Goal: Information Seeking & Learning: Check status

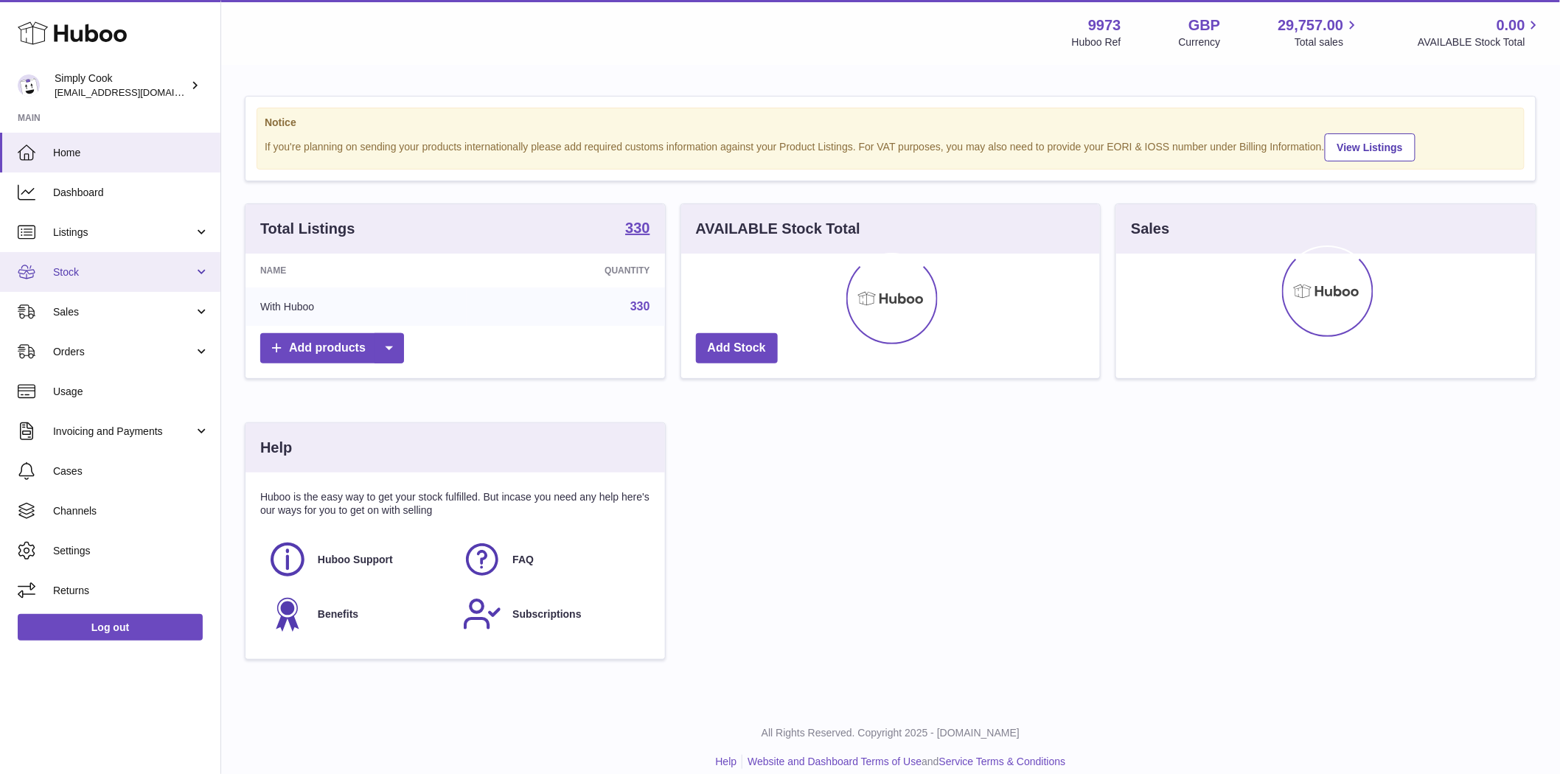
click at [72, 278] on span "Stock" at bounding box center [123, 272] width 141 height 14
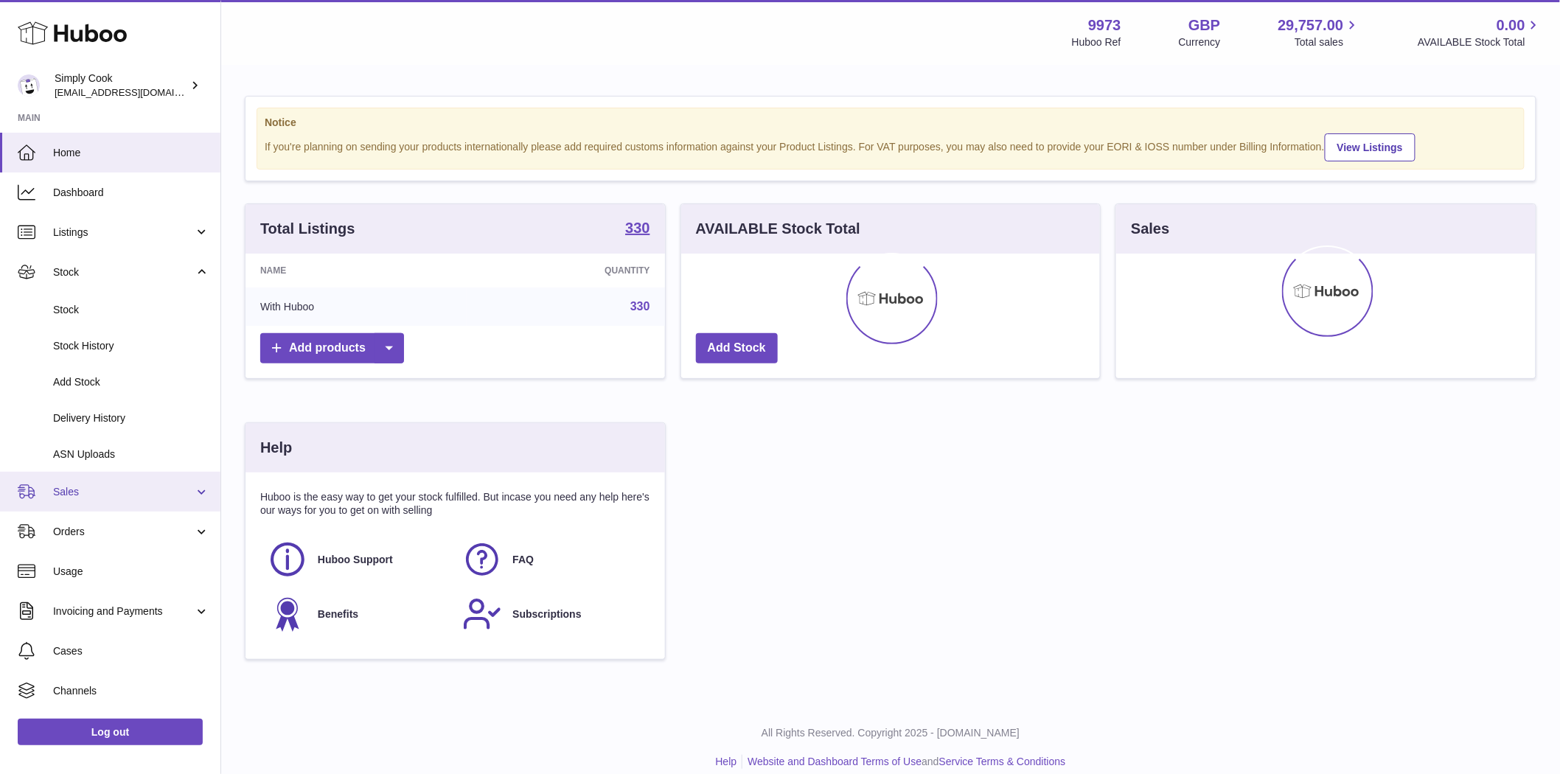
click at [76, 489] on span "Sales" at bounding box center [123, 492] width 141 height 14
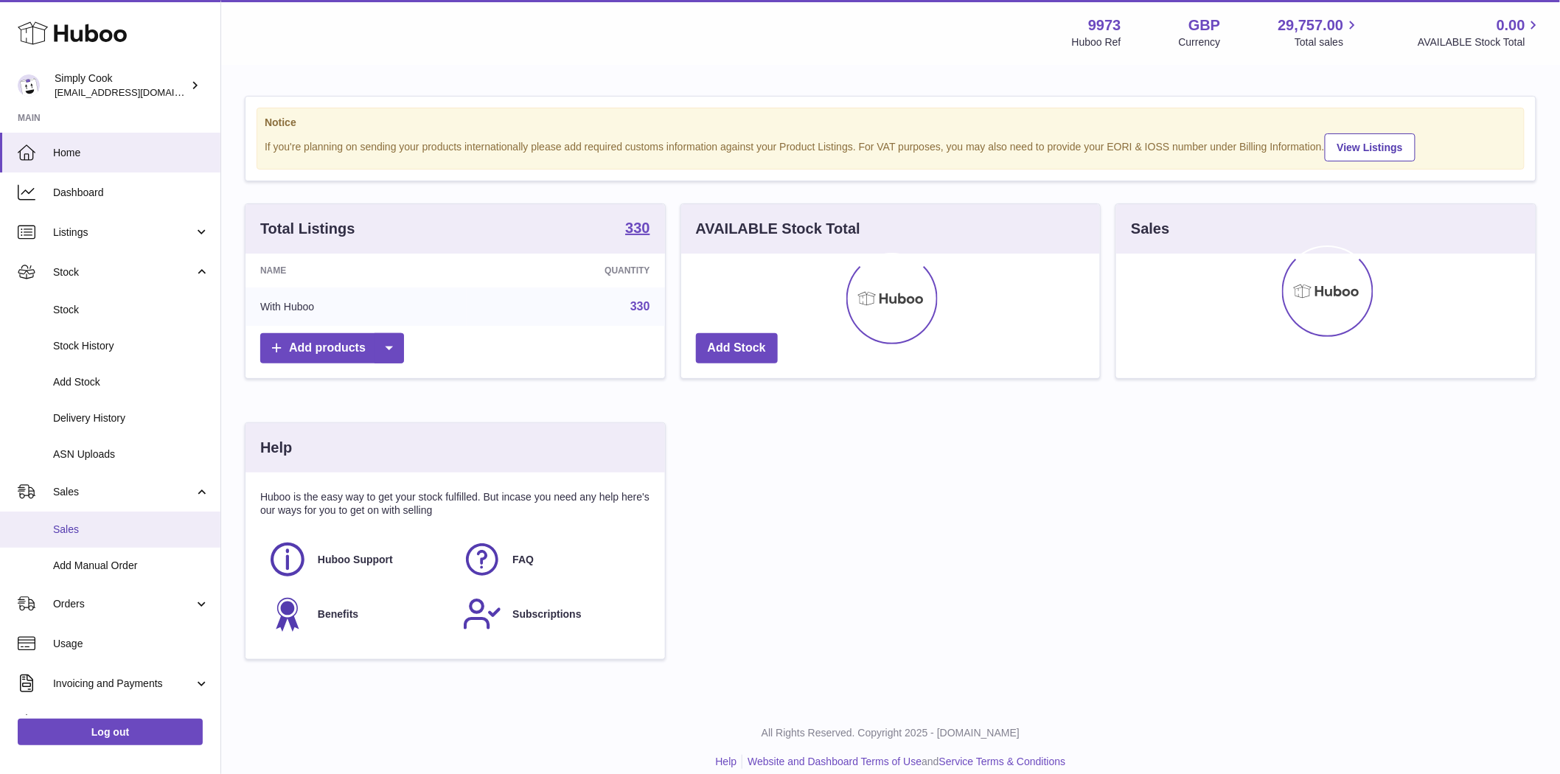
click at [74, 529] on span "Sales" at bounding box center [131, 530] width 156 height 14
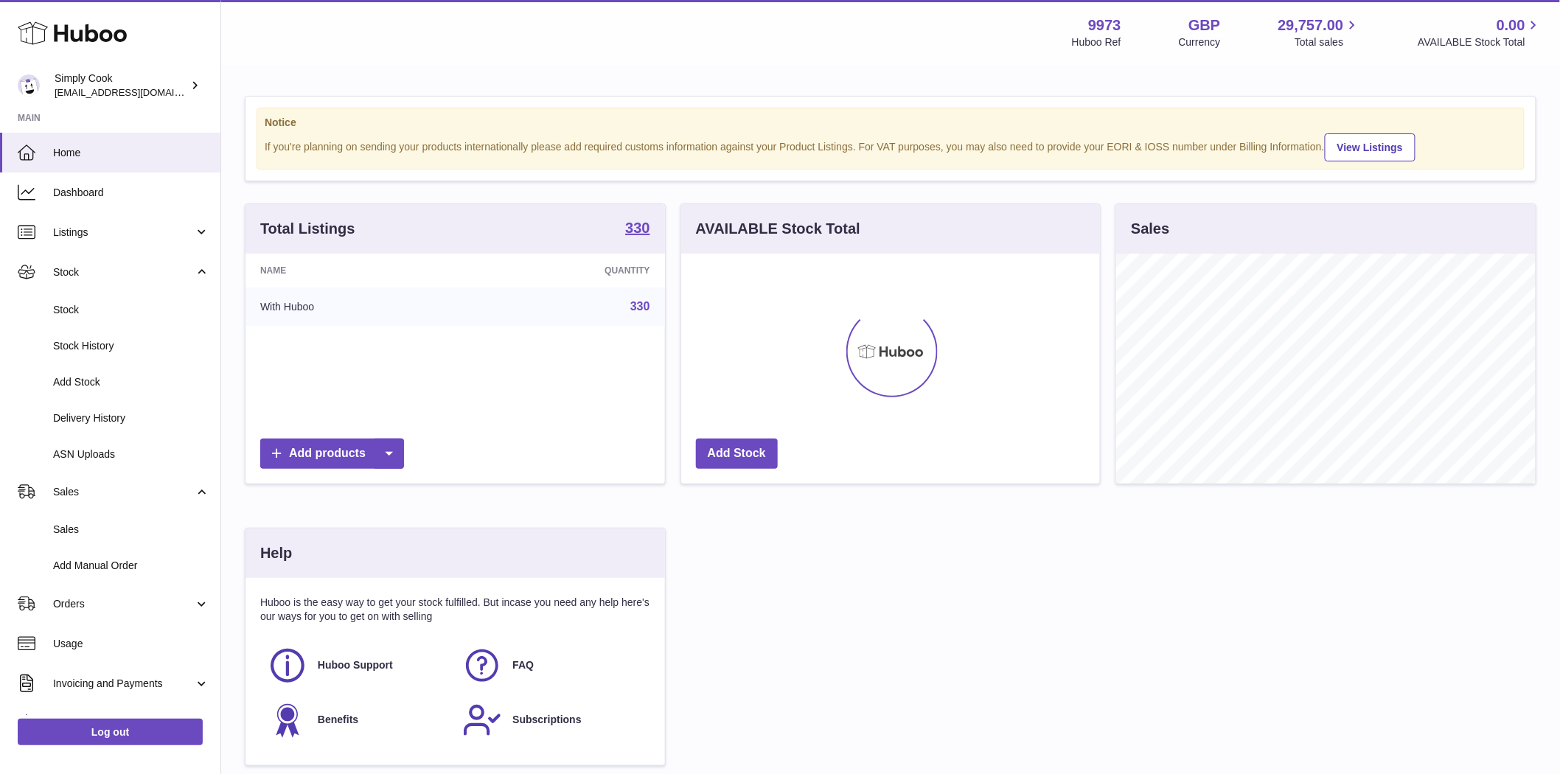
scroll to position [230, 419]
click at [84, 310] on span "Stock" at bounding box center [131, 310] width 156 height 14
click at [89, 416] on span "Delivery History" at bounding box center [131, 418] width 156 height 14
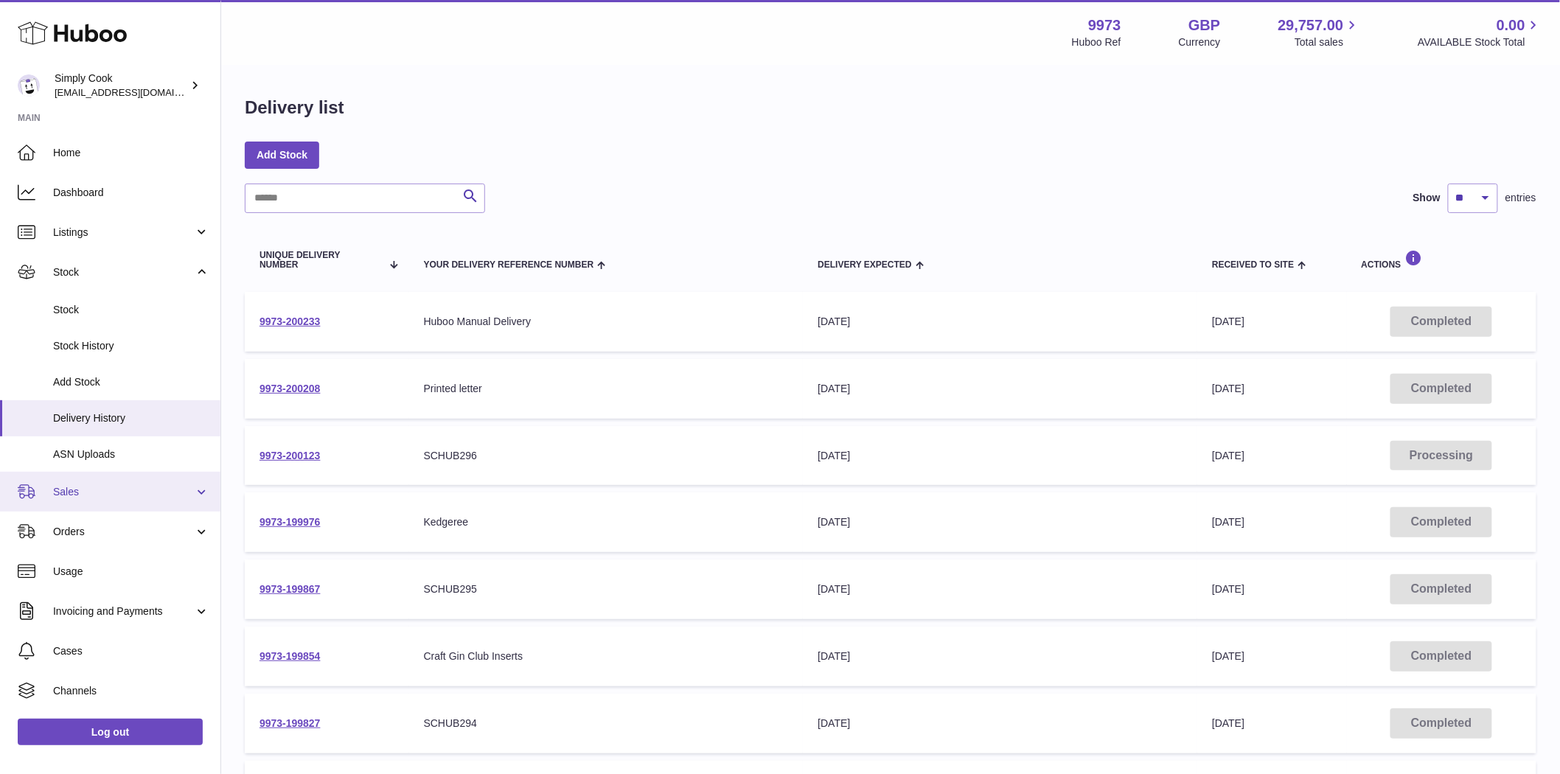
click at [66, 491] on span "Sales" at bounding box center [123, 492] width 141 height 14
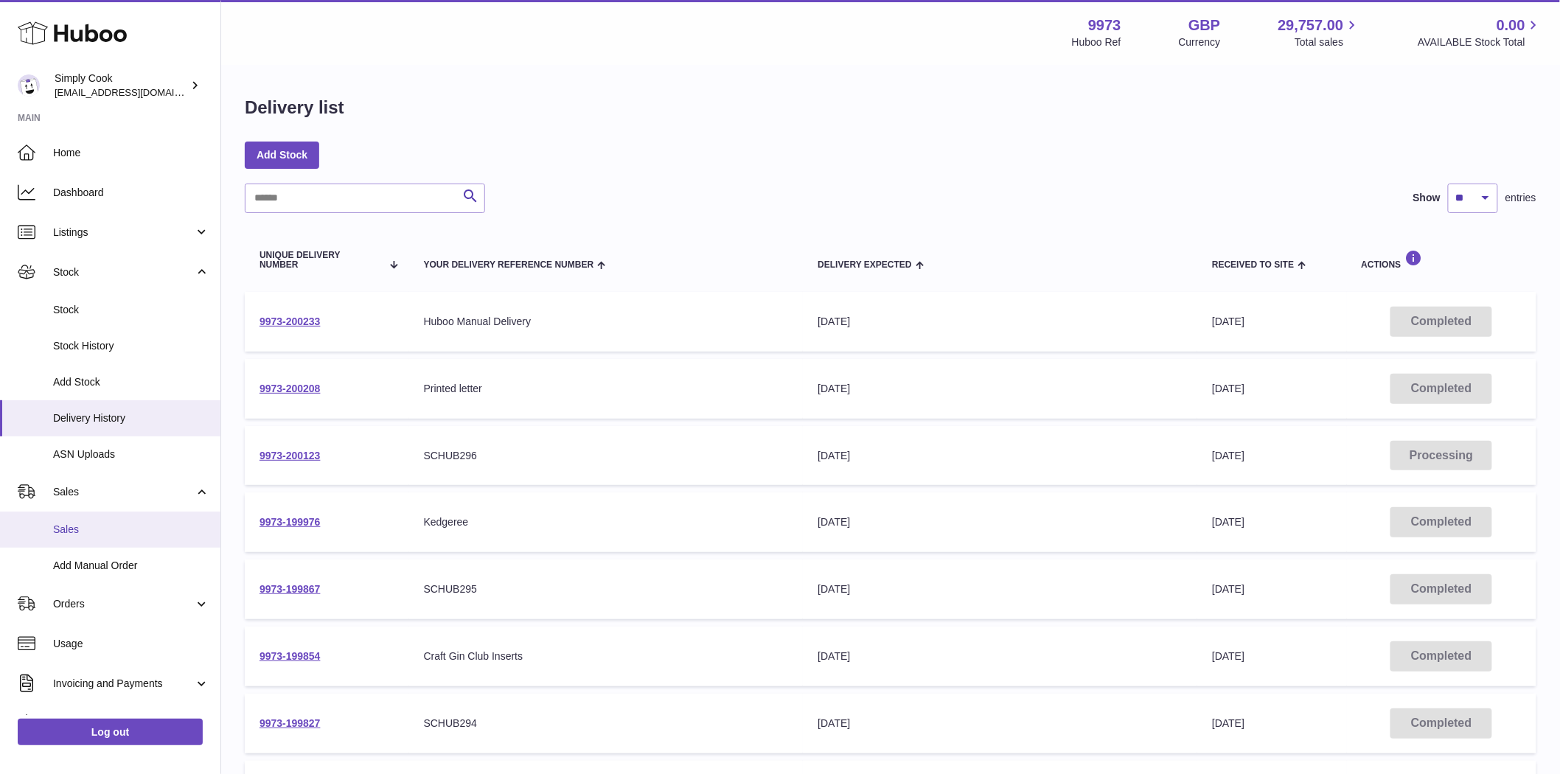
click at [83, 535] on span "Sales" at bounding box center [131, 530] width 156 height 14
click at [65, 532] on span "Sales" at bounding box center [131, 530] width 156 height 14
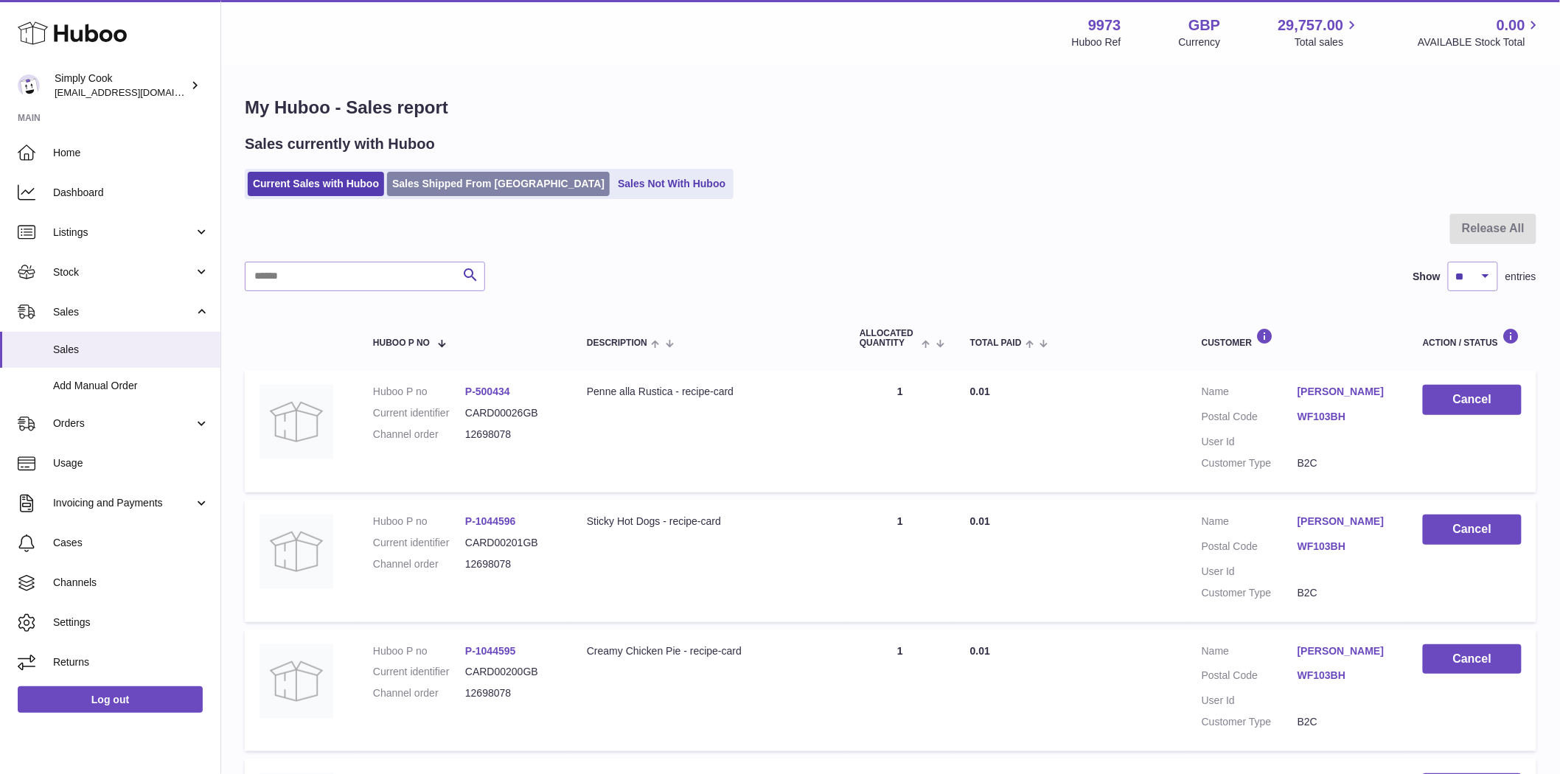
click at [456, 193] on link "Sales Shipped From [GEOGRAPHIC_DATA]" at bounding box center [498, 184] width 223 height 24
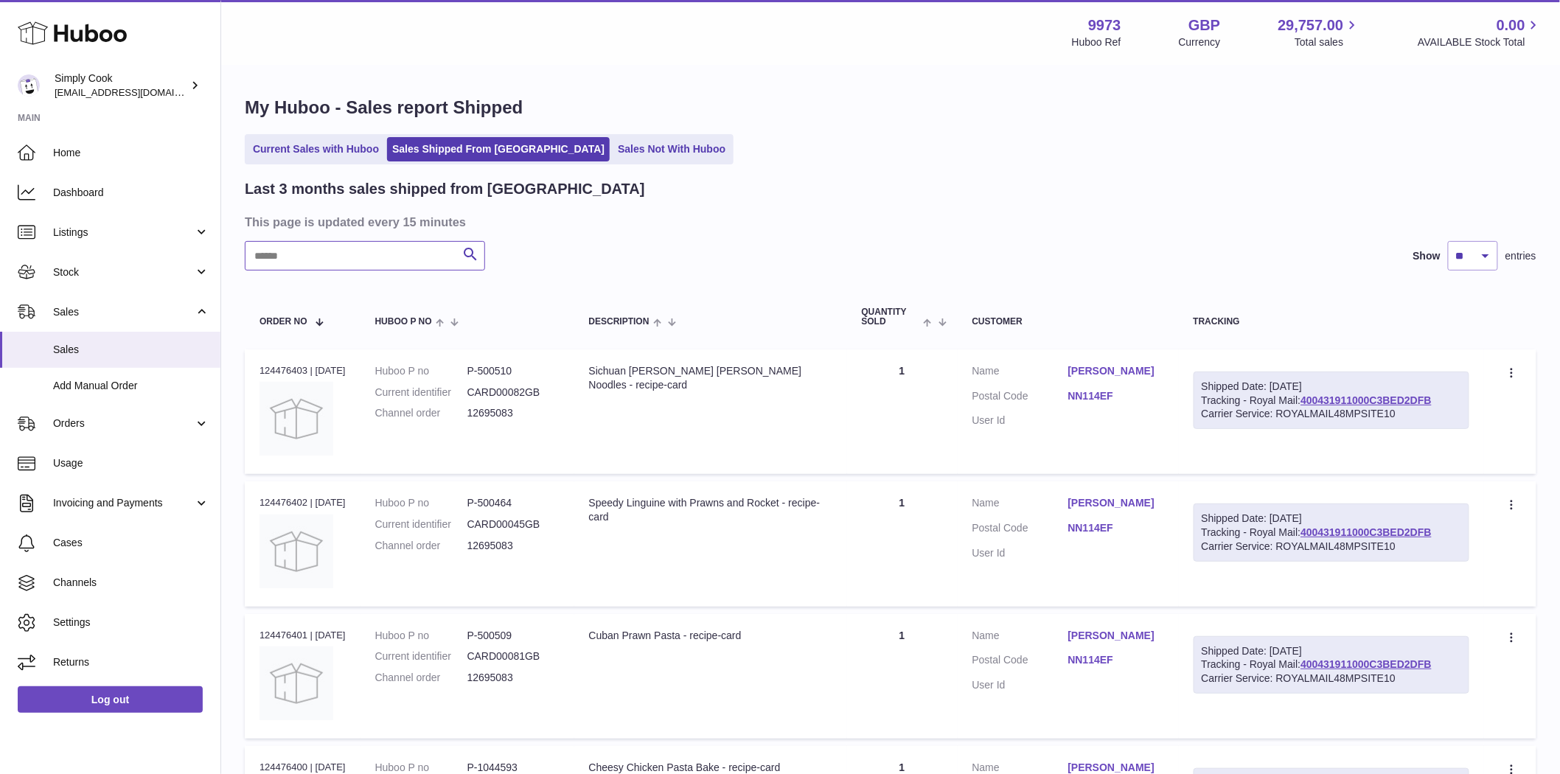
click at [315, 262] on input "text" at bounding box center [365, 255] width 240 height 29
paste input "********"
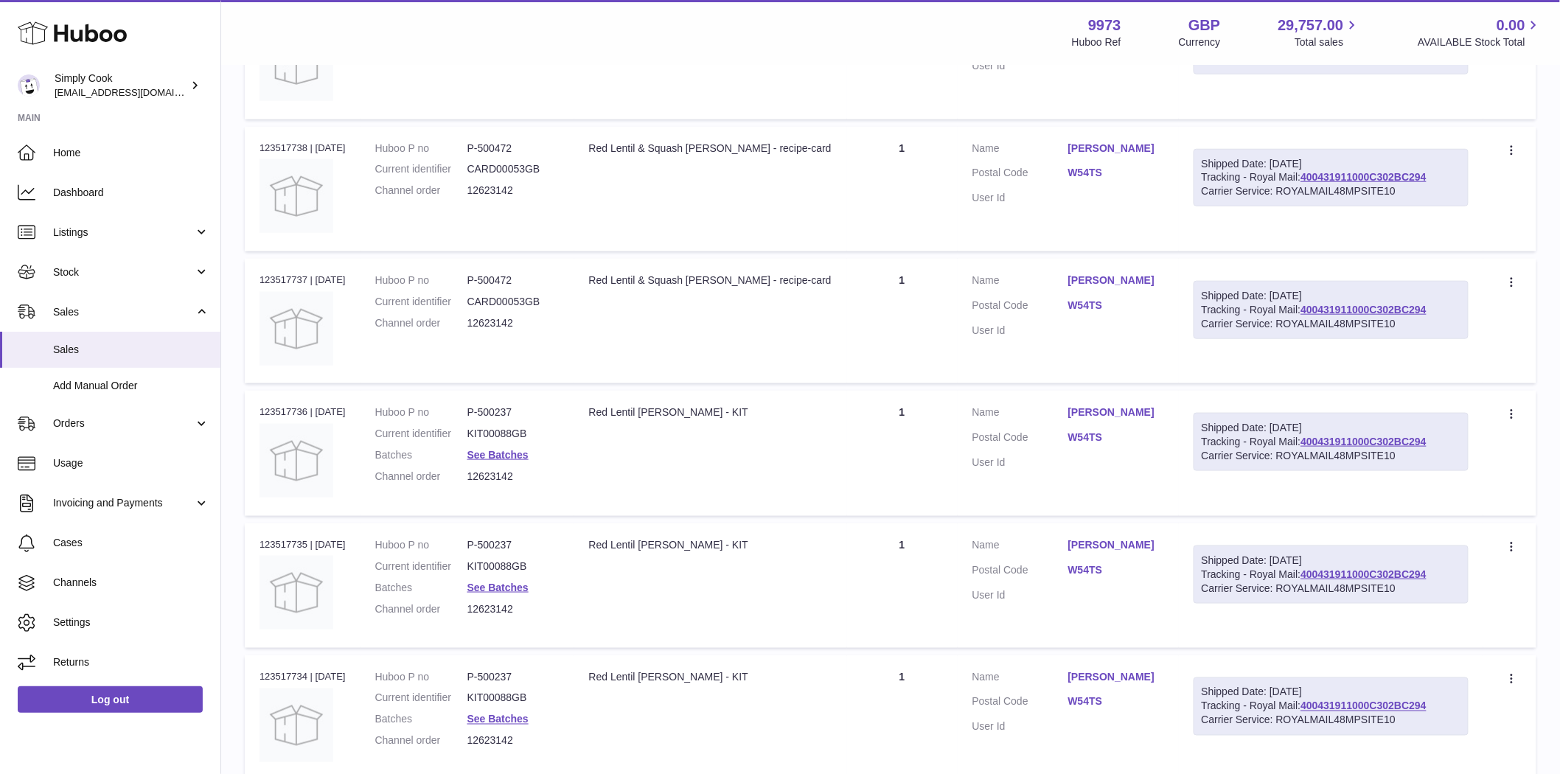
scroll to position [491, 0]
type input "********"
click at [498, 457] on dl "Huboo P no P-500237 Current identifier KIT00088GB Batches See Batches Channel o…" at bounding box center [467, 445] width 184 height 86
click at [500, 451] on link "See Batches" at bounding box center [497, 451] width 61 height 12
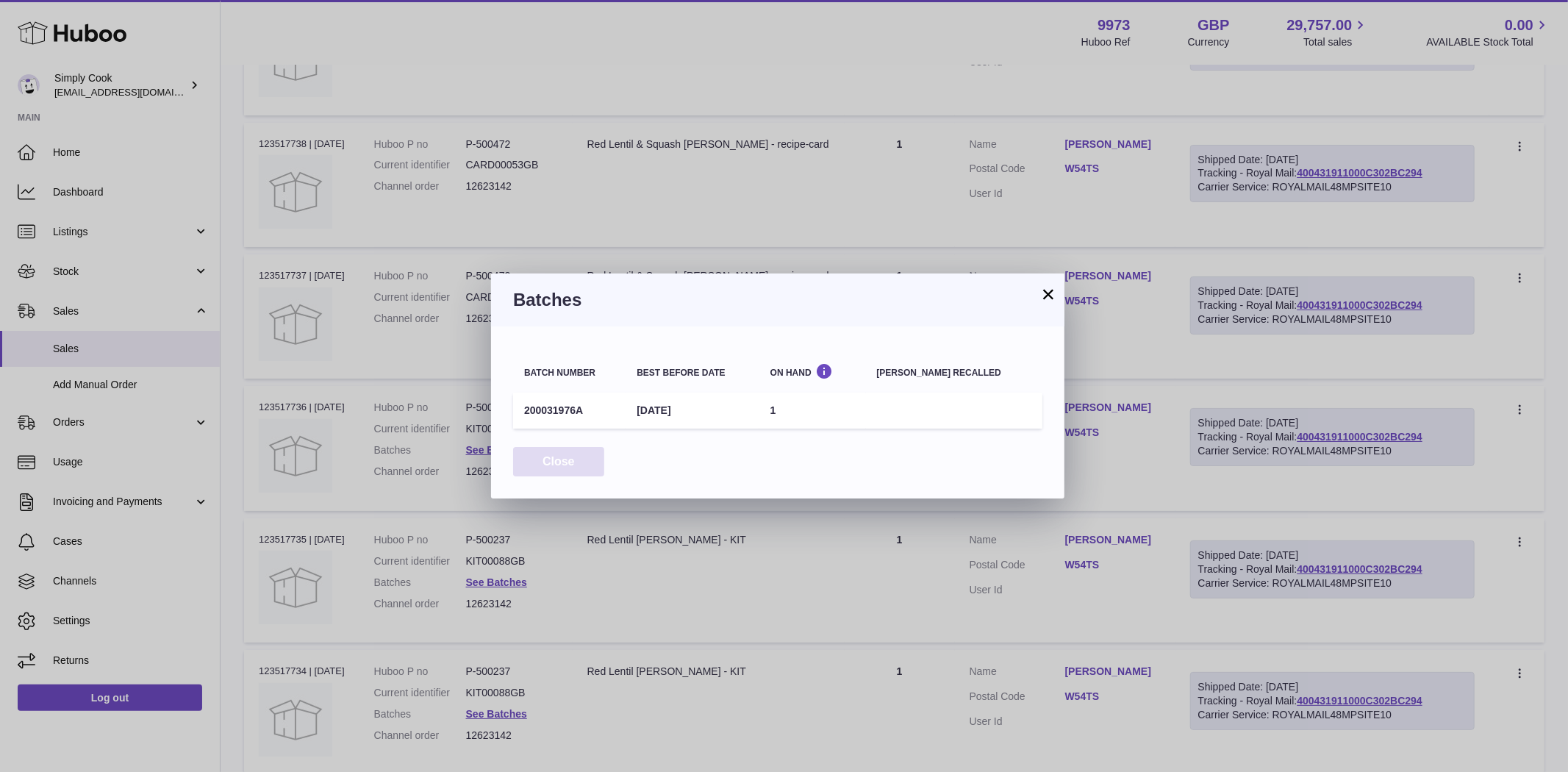
click at [559, 458] on button "Close" at bounding box center [559, 462] width 91 height 30
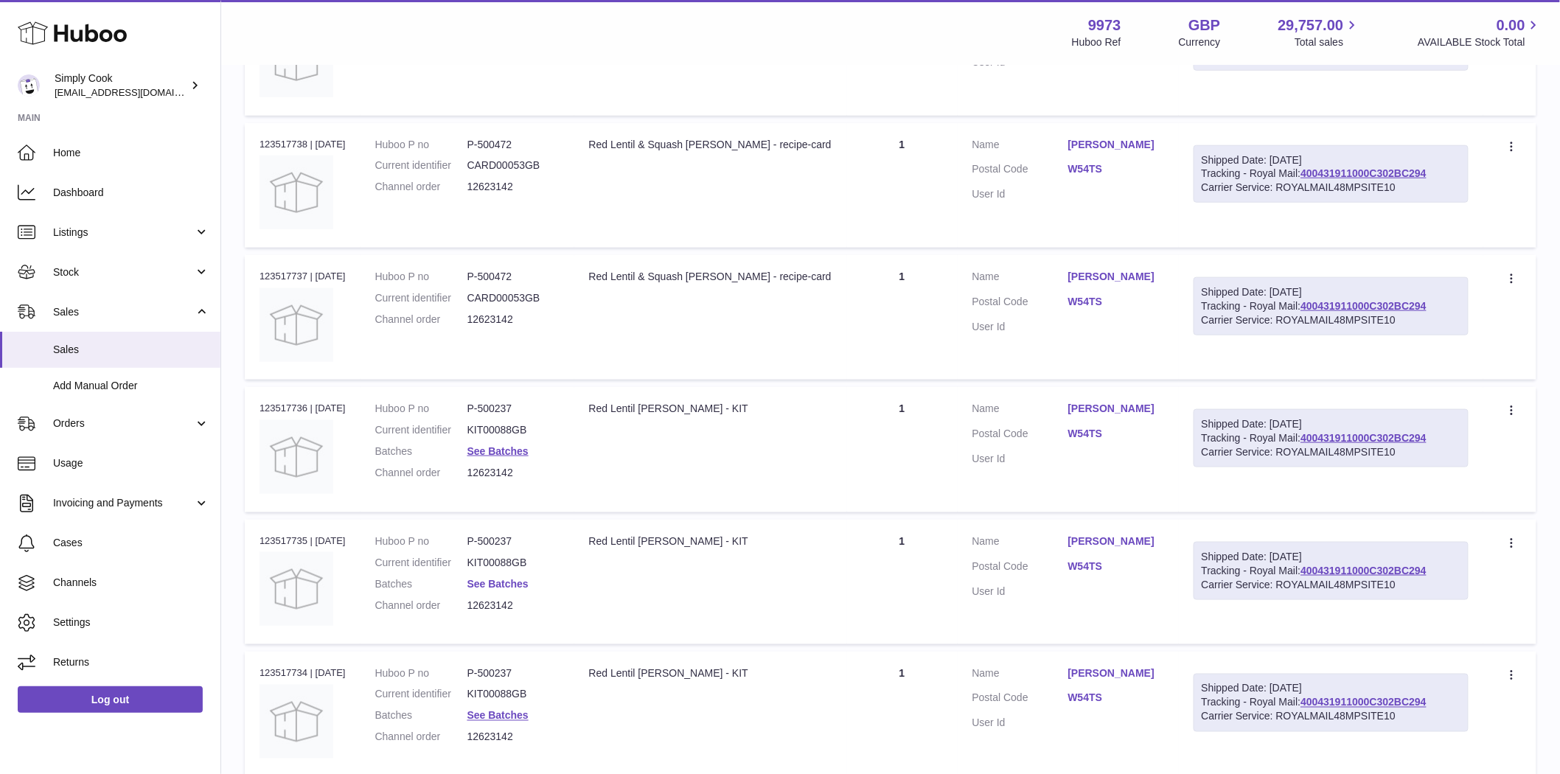
click at [501, 587] on link "See Batches" at bounding box center [497, 584] width 61 height 12
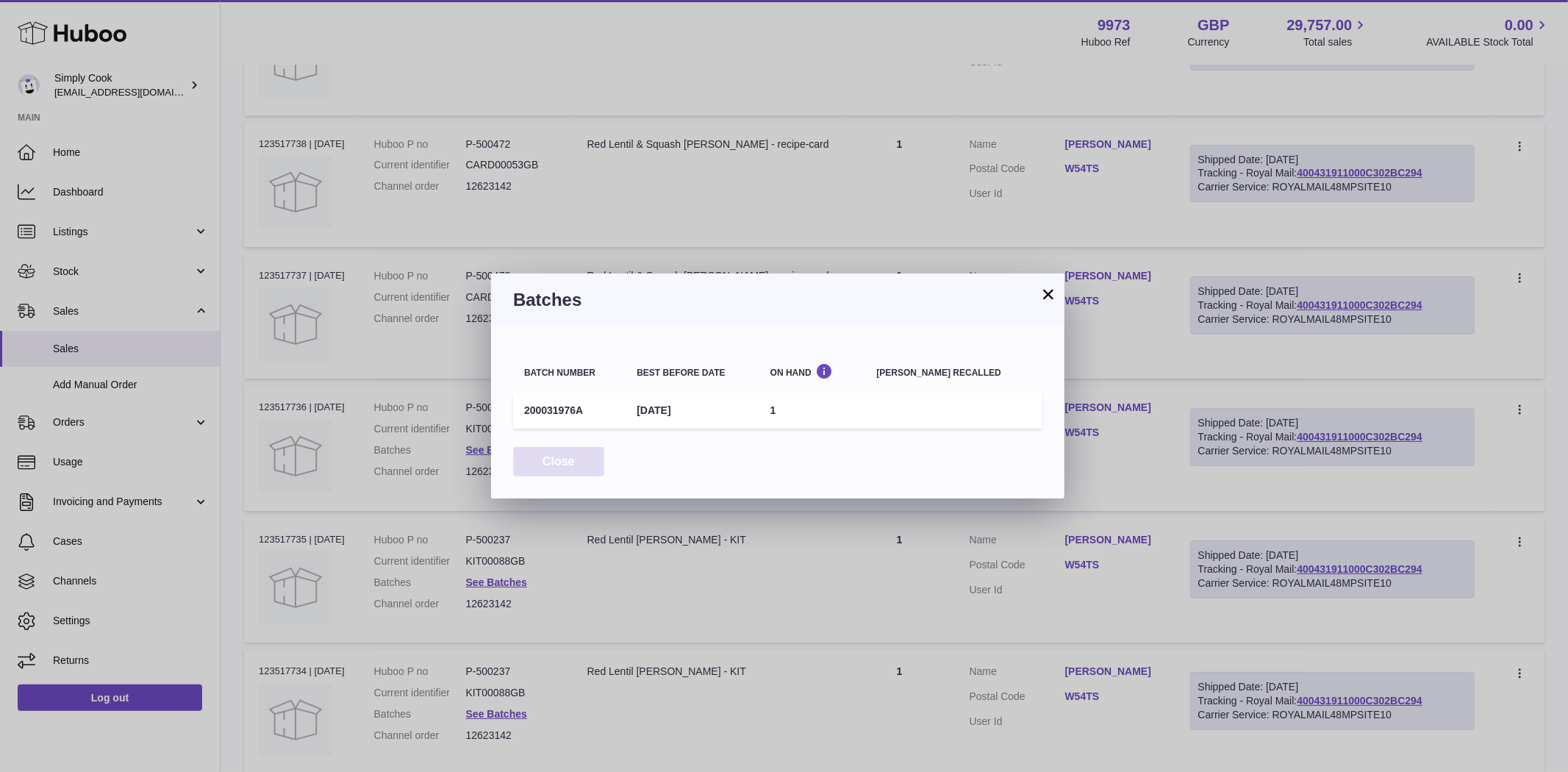
click at [542, 449] on button "Close" at bounding box center [559, 462] width 91 height 30
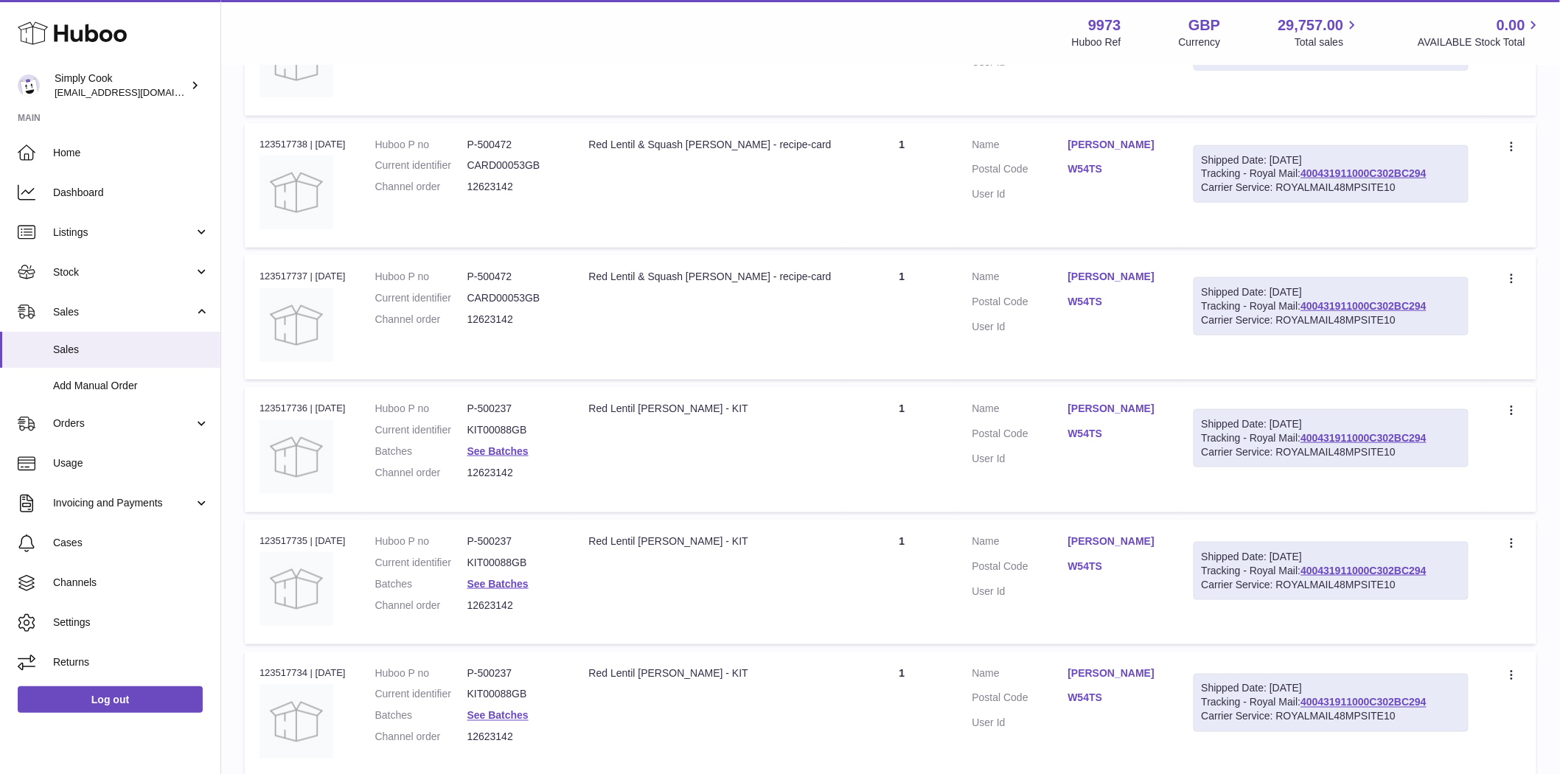
click at [503, 722] on dl "Huboo P no P-500237 Current identifier KIT00088GB Batches See Batches Channel o…" at bounding box center [467, 709] width 184 height 86
click at [501, 711] on link "See Batches" at bounding box center [497, 716] width 61 height 12
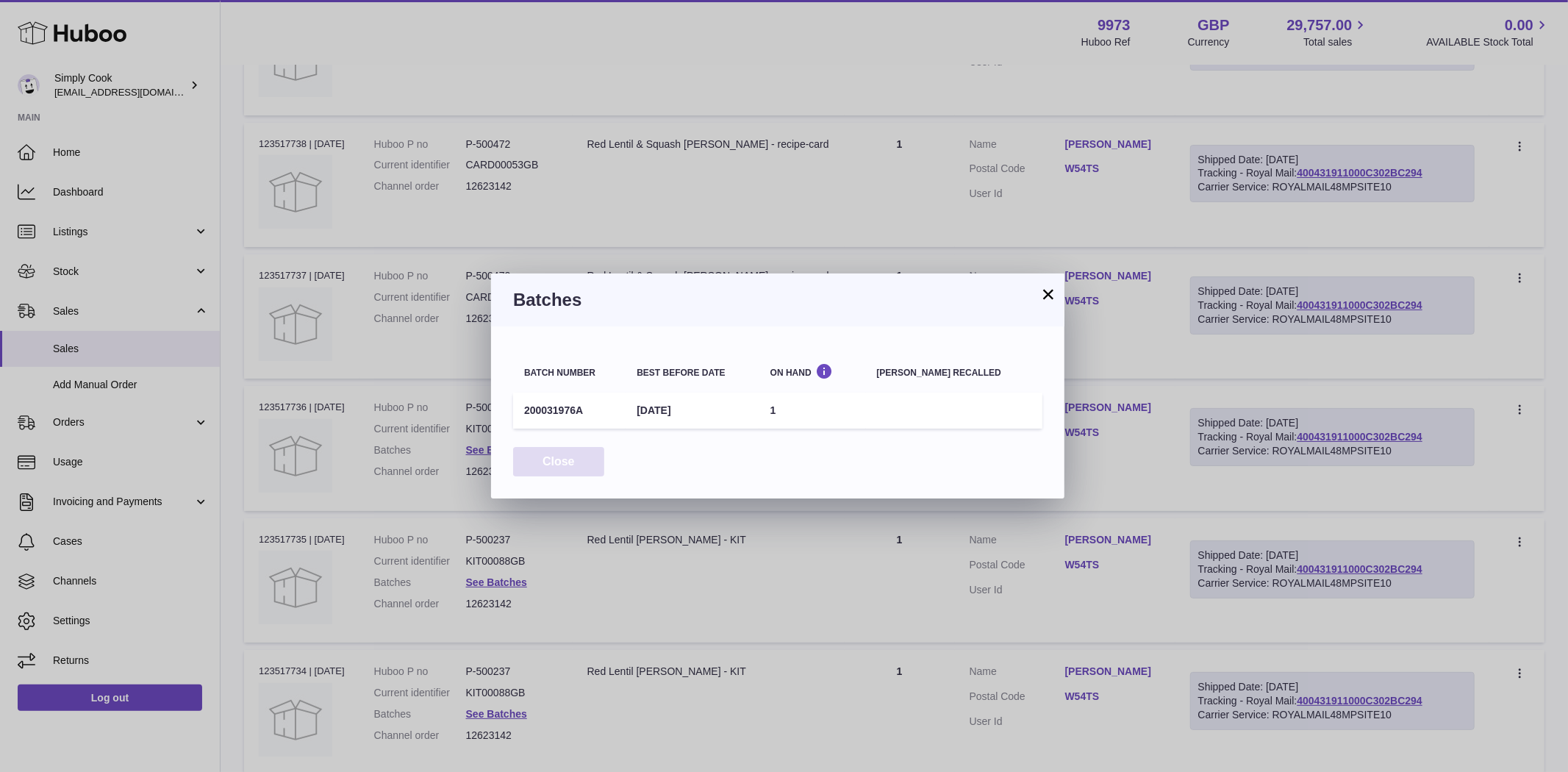
click at [542, 467] on button "Close" at bounding box center [559, 462] width 91 height 30
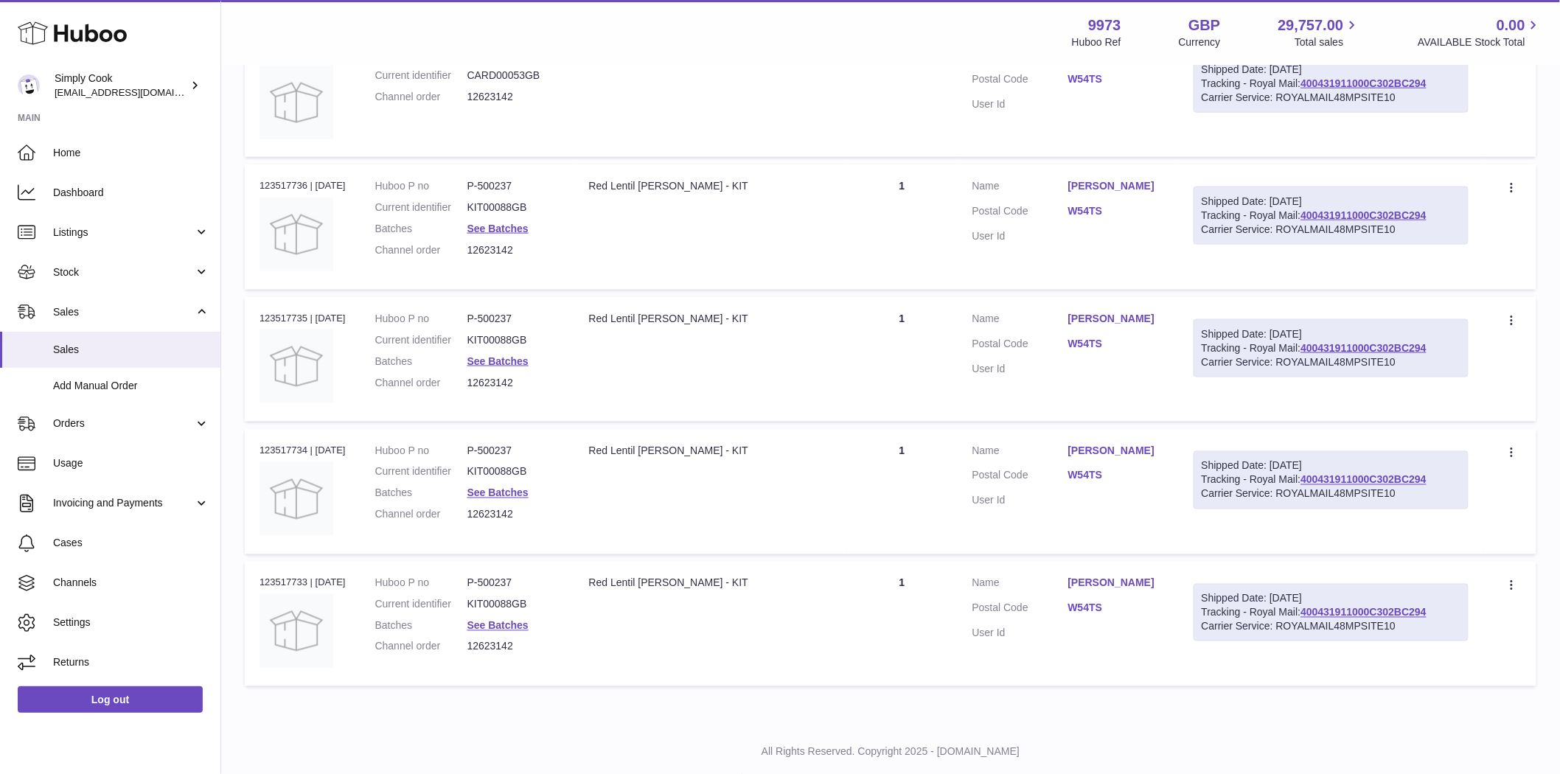
scroll to position [737, 0]
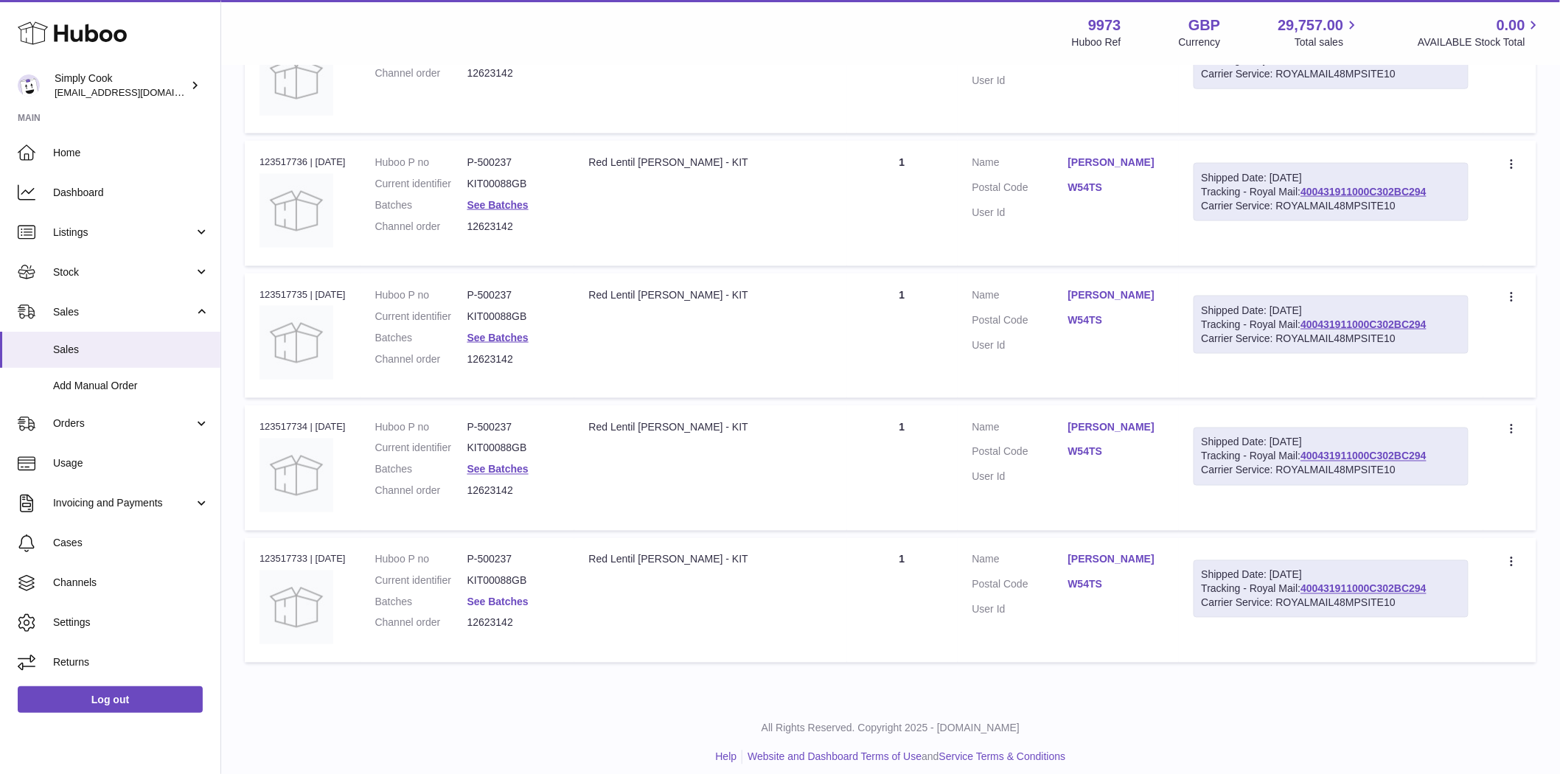
click at [498, 606] on link "See Batches" at bounding box center [497, 602] width 61 height 12
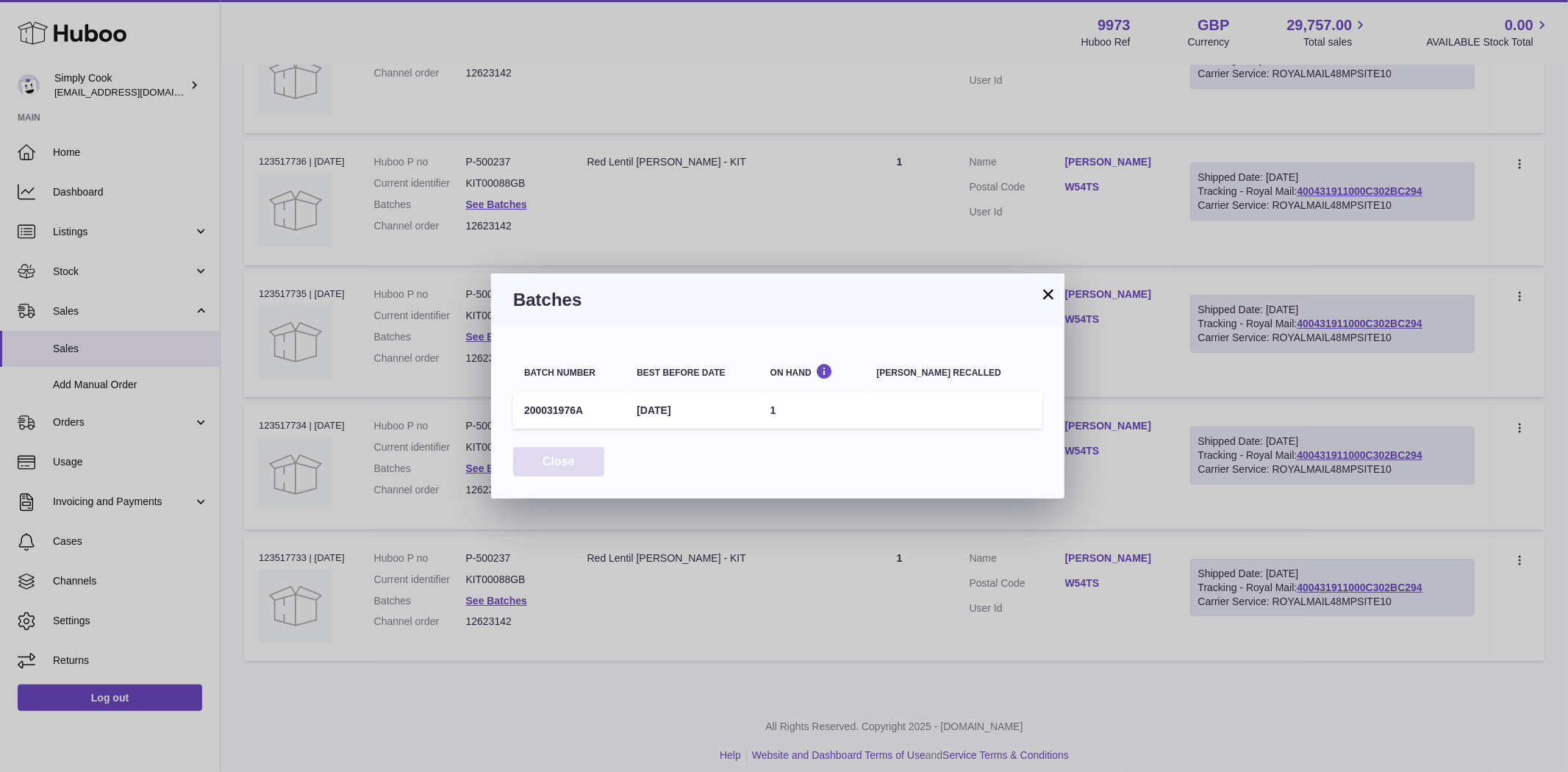
click at [555, 469] on button "Close" at bounding box center [559, 462] width 91 height 30
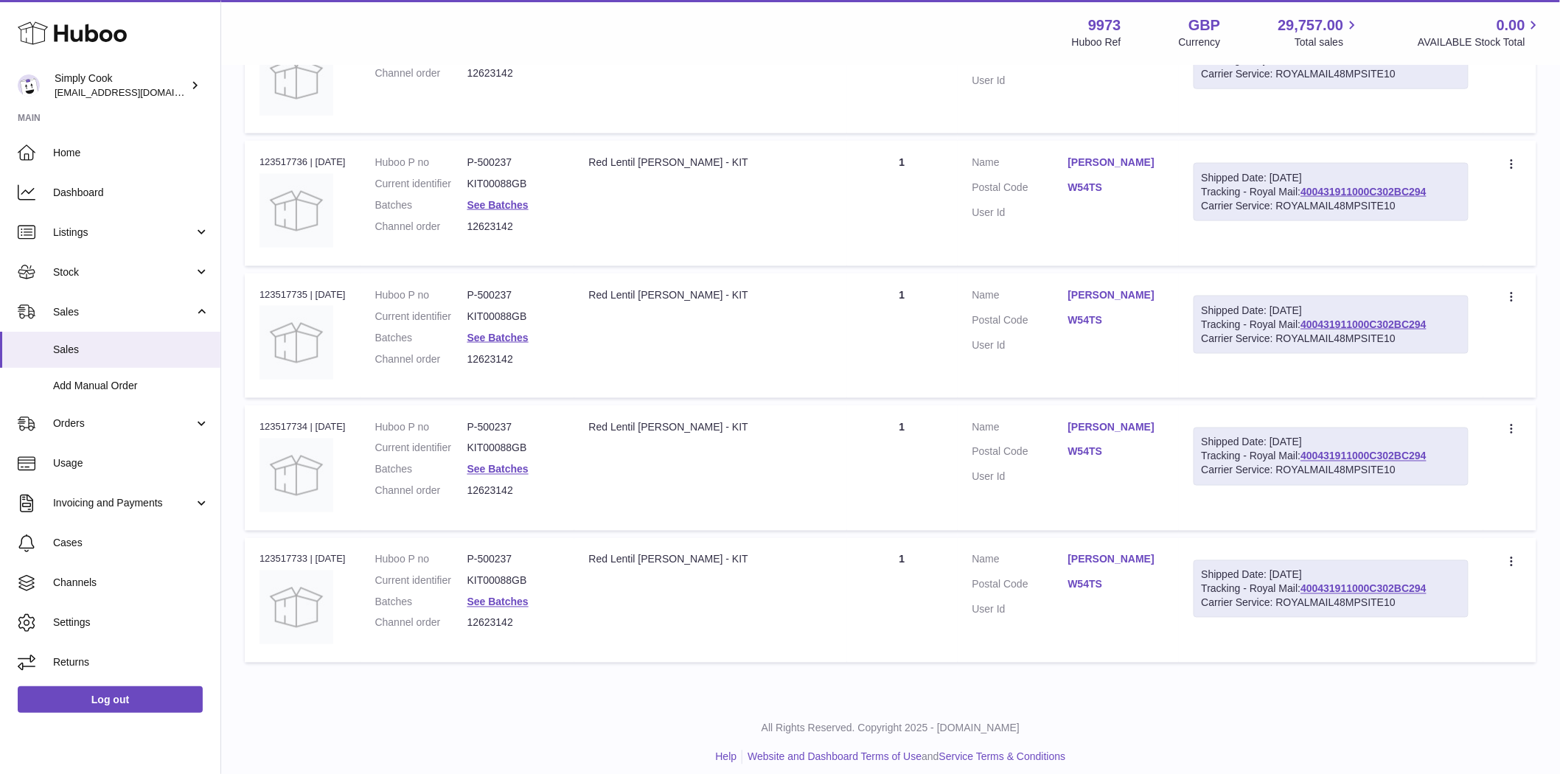
scroll to position [491, 0]
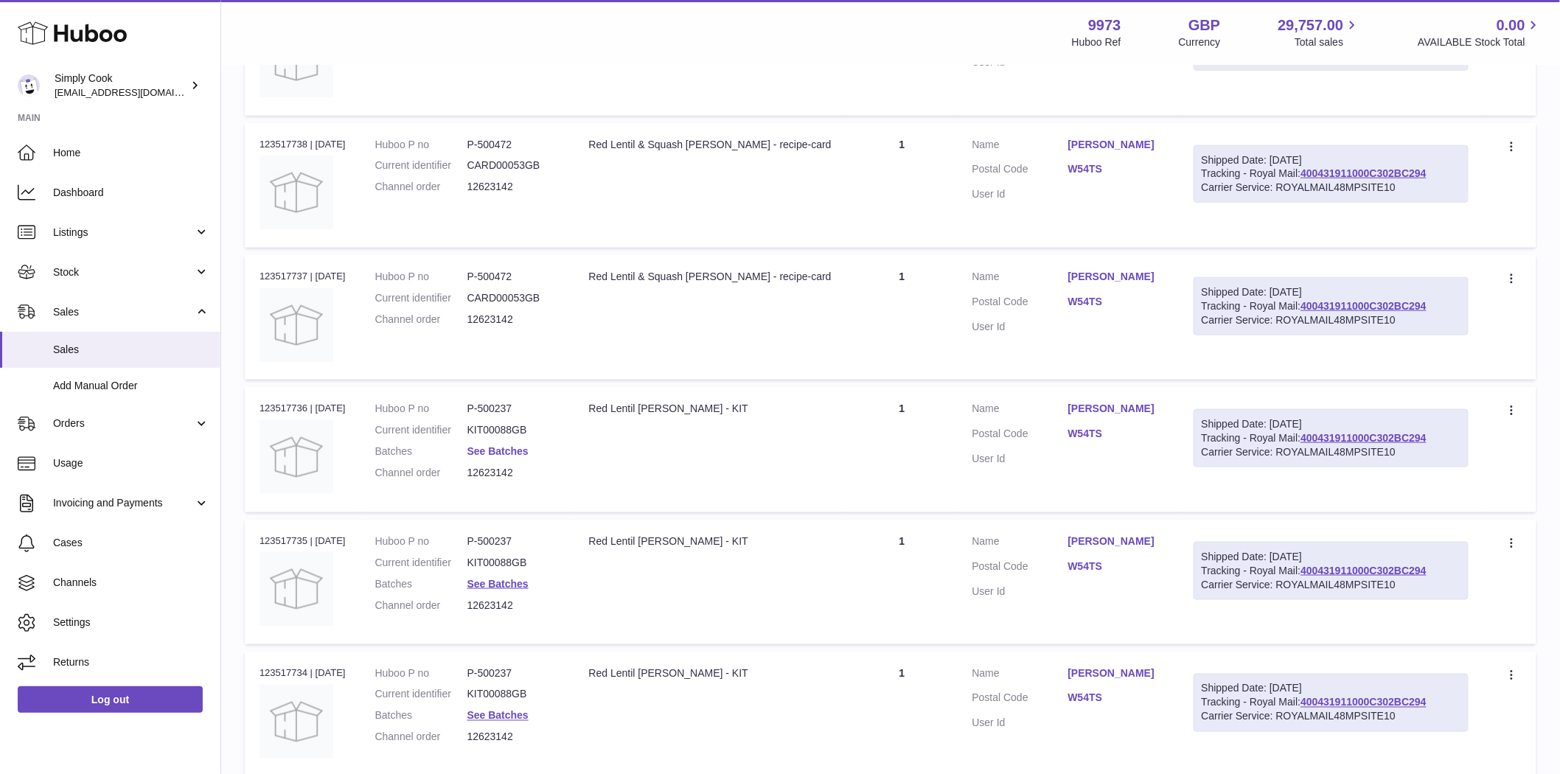
click at [512, 452] on link "See Batches" at bounding box center [497, 451] width 61 height 12
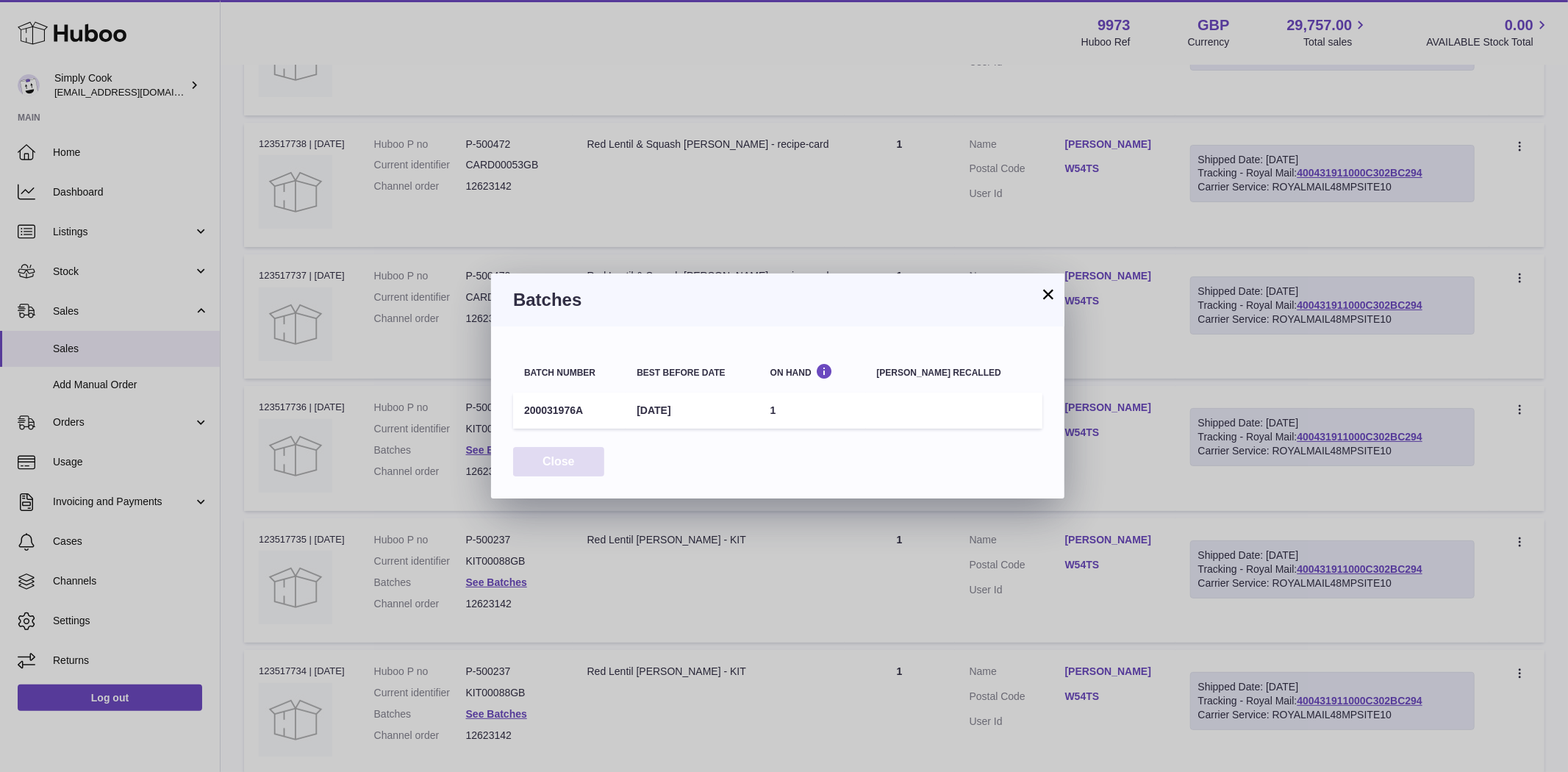
drag, startPoint x: 528, startPoint y: 459, endPoint x: 539, endPoint y: 498, distance: 40.5
click at [531, 460] on button "Close" at bounding box center [559, 462] width 91 height 30
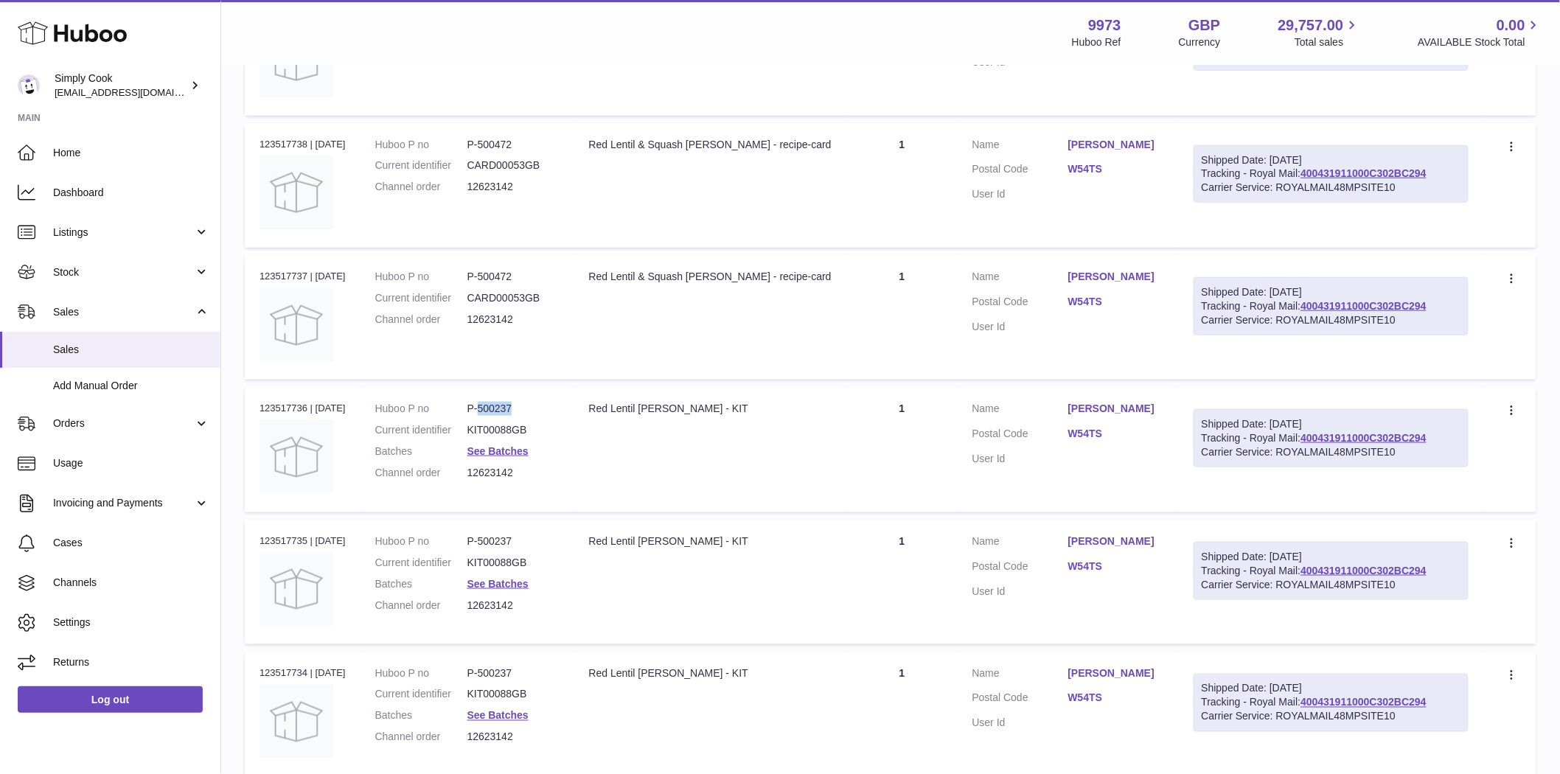
drag, startPoint x: 536, startPoint y: 414, endPoint x: 488, endPoint y: 413, distance: 47.9
click at [488, 413] on dl "Huboo P no P-500237 Current identifier KIT00088GB Batches See Batches Channel o…" at bounding box center [467, 445] width 184 height 86
copy dd "500237"
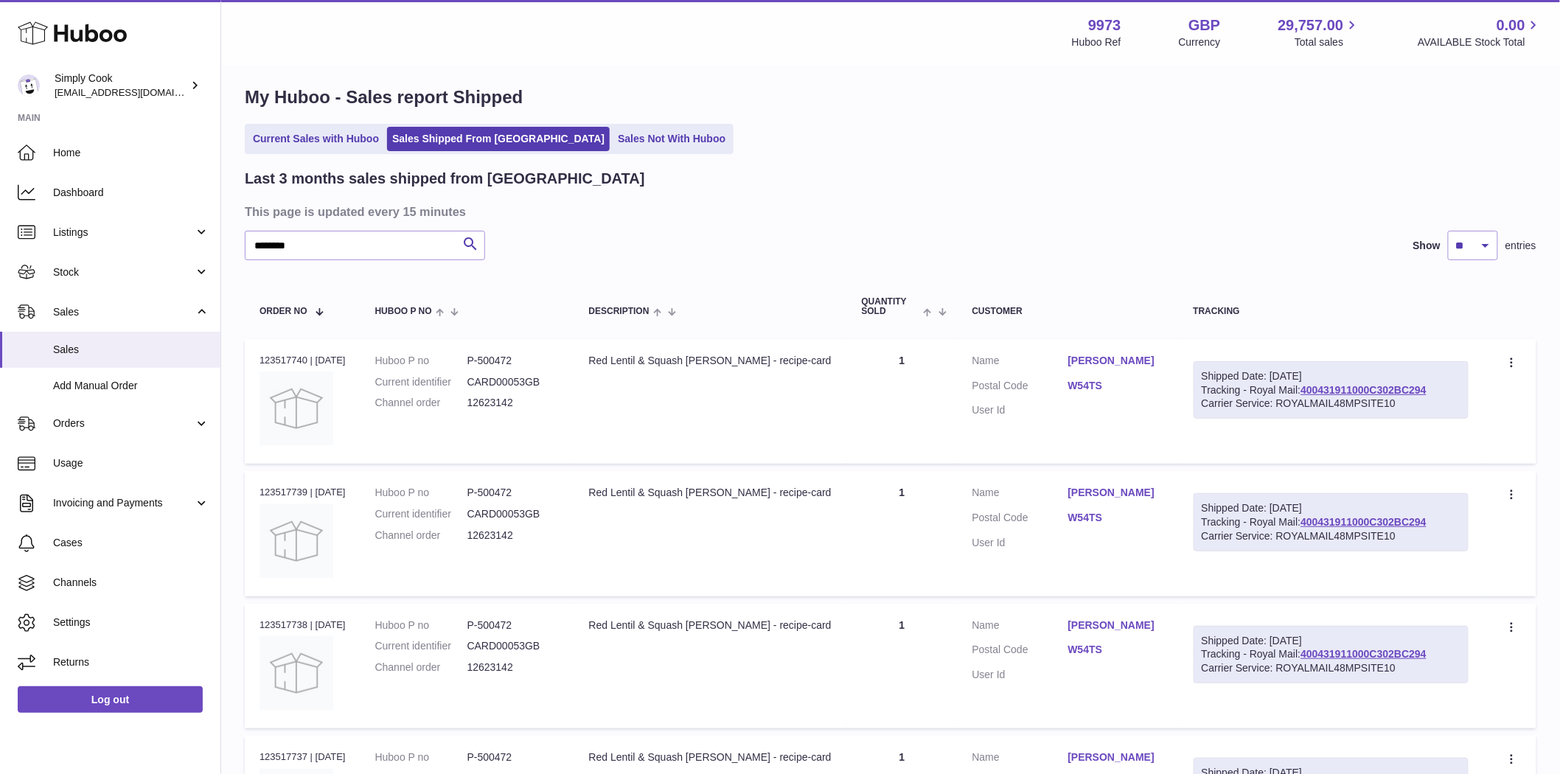
scroll to position [0, 0]
